Goal: Task Accomplishment & Management: Manage account settings

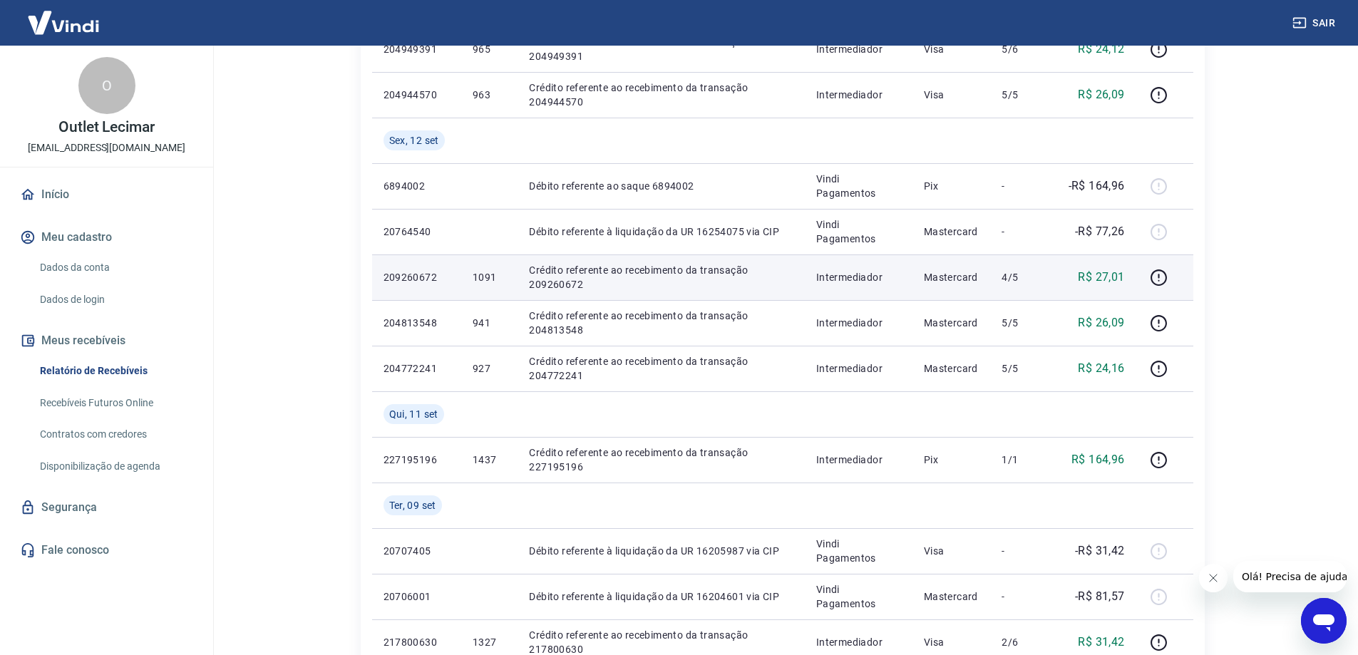
scroll to position [713, 0]
